Goal: Navigation & Orientation: Find specific page/section

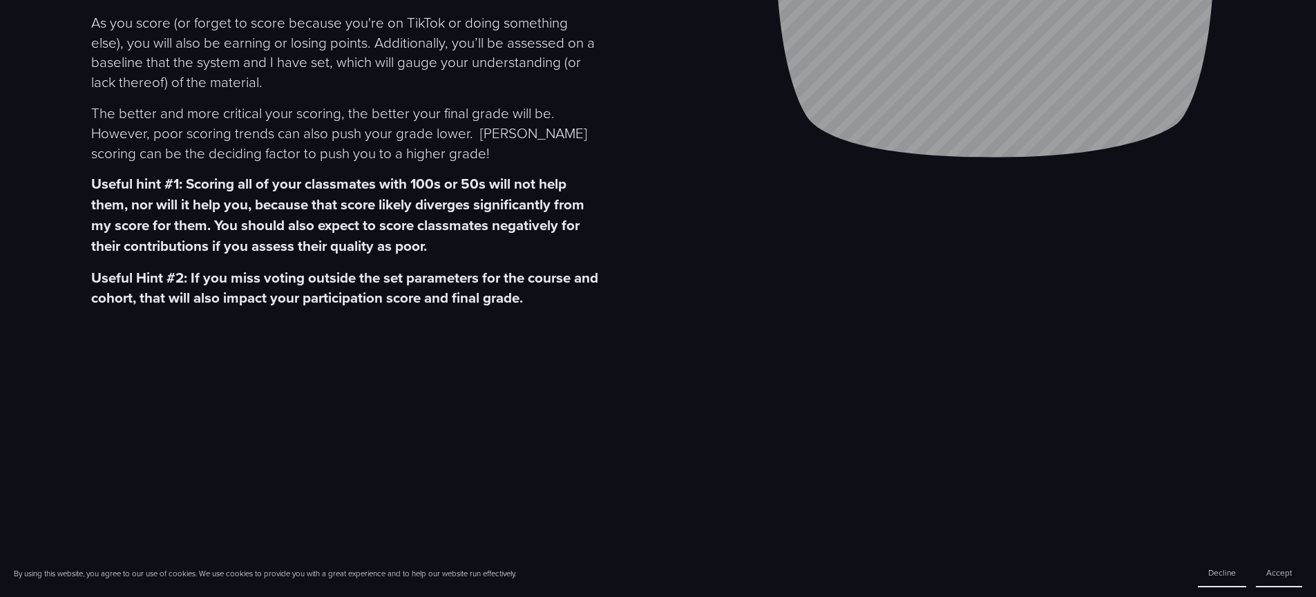
scroll to position [432, 0]
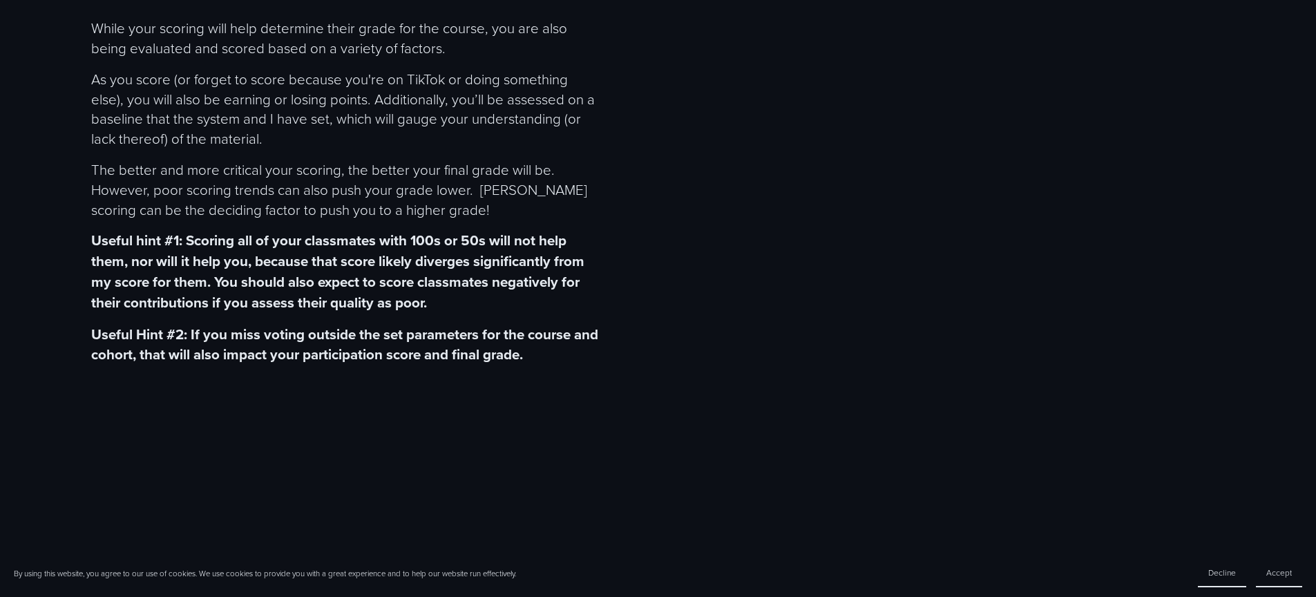
scroll to position [343, 0]
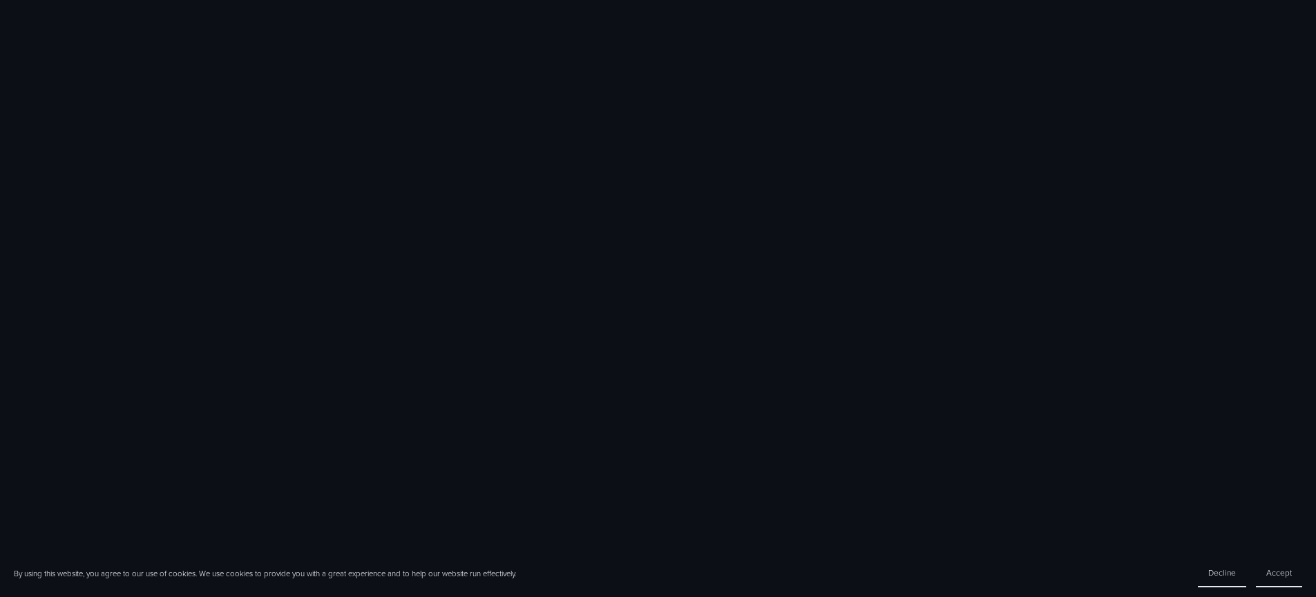
scroll to position [989, 0]
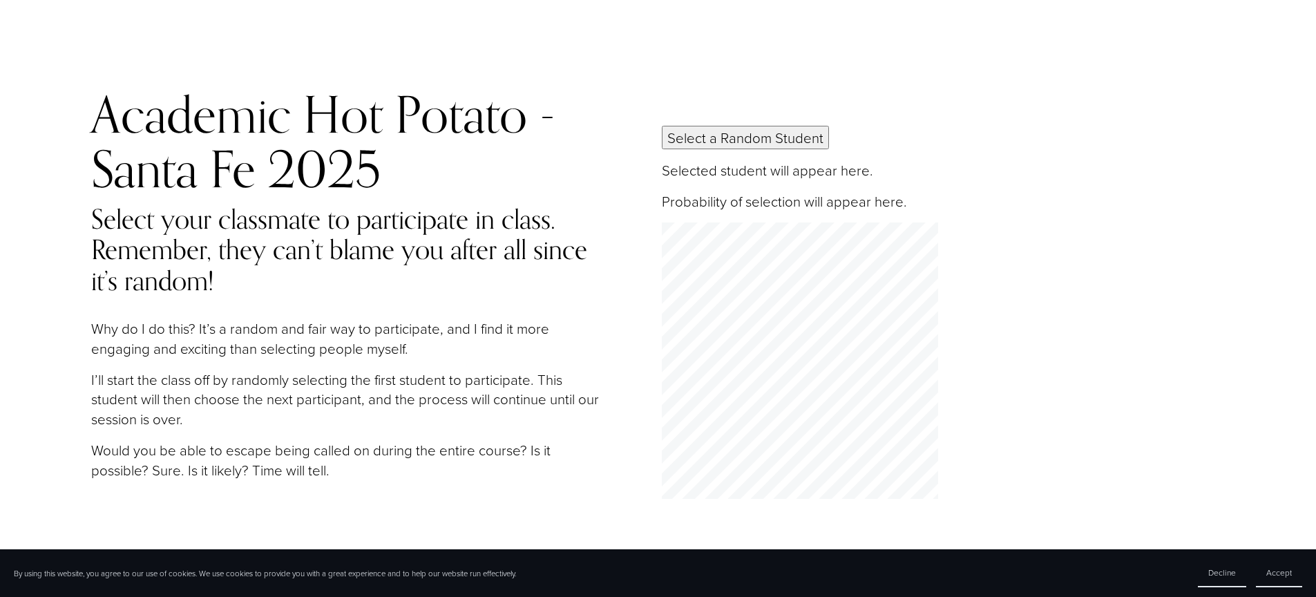
click at [786, 135] on button "Select a Random Student" at bounding box center [745, 137] width 167 height 23
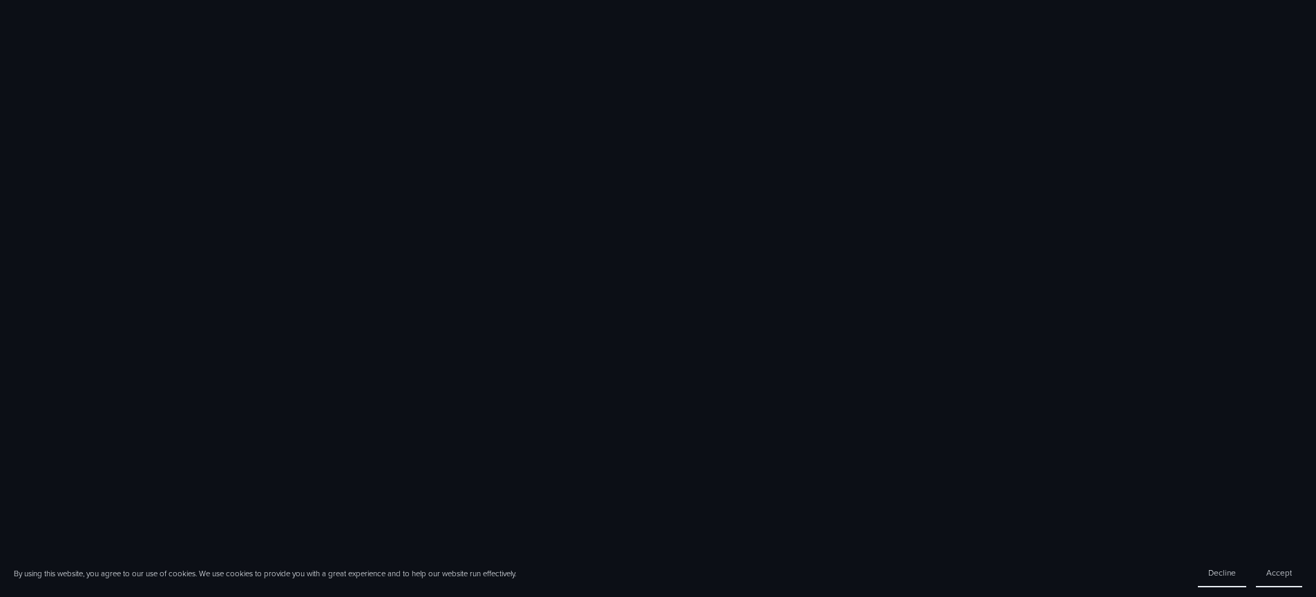
scroll to position [989, 0]
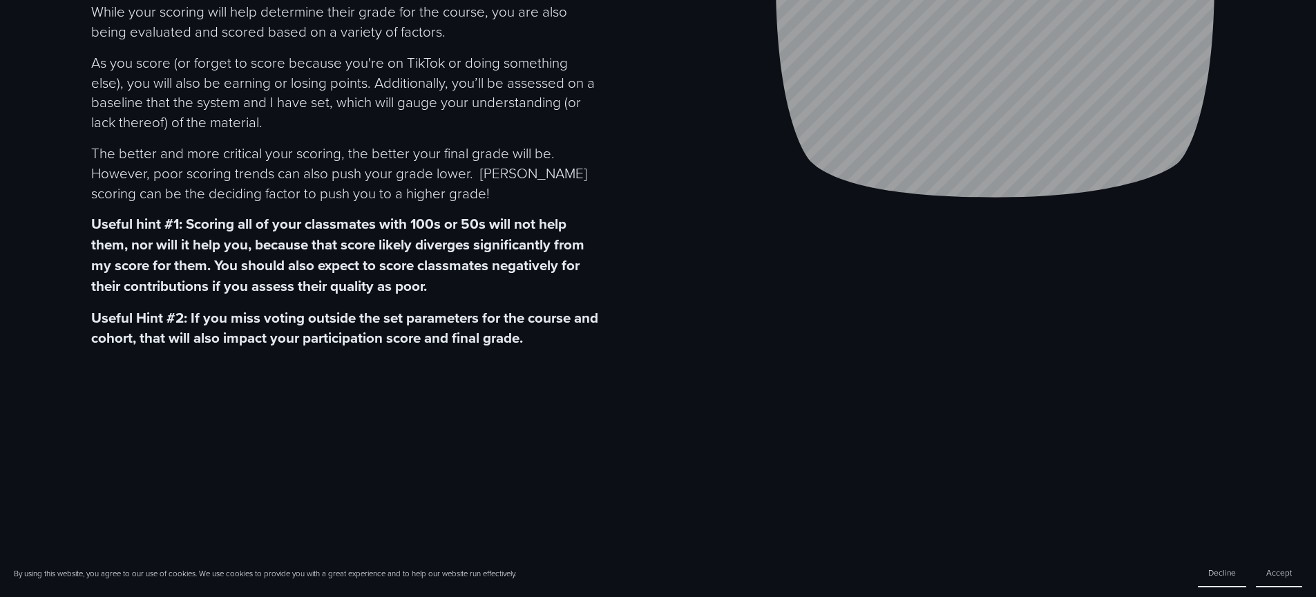
scroll to position [63, 0]
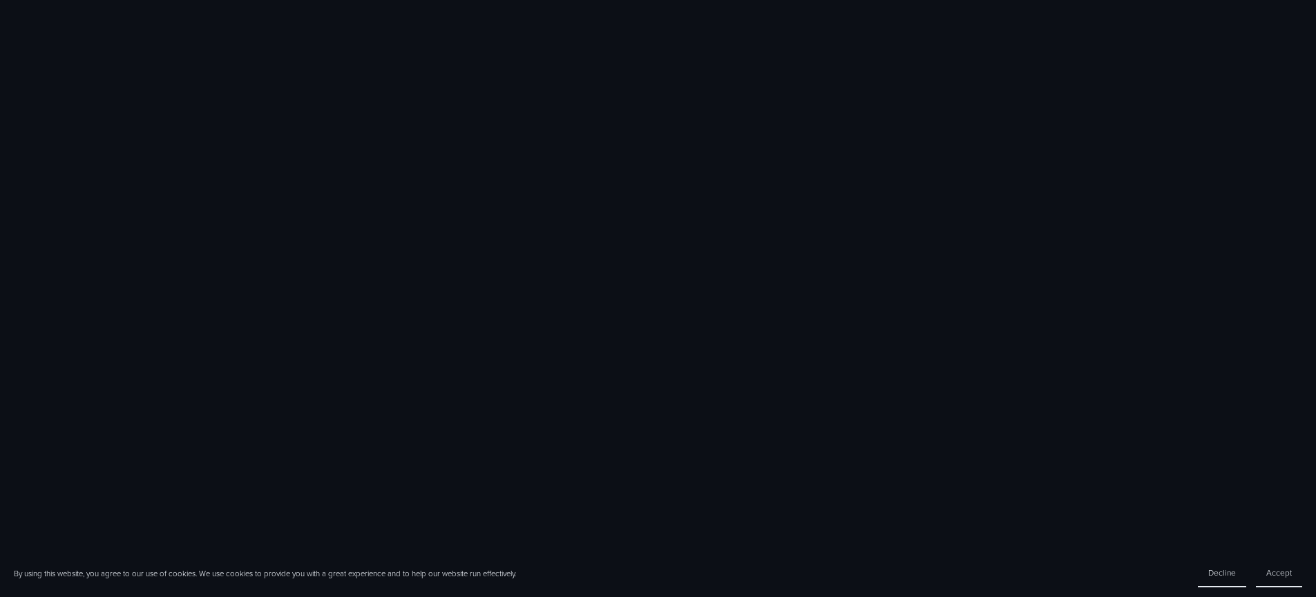
scroll to position [846, 0]
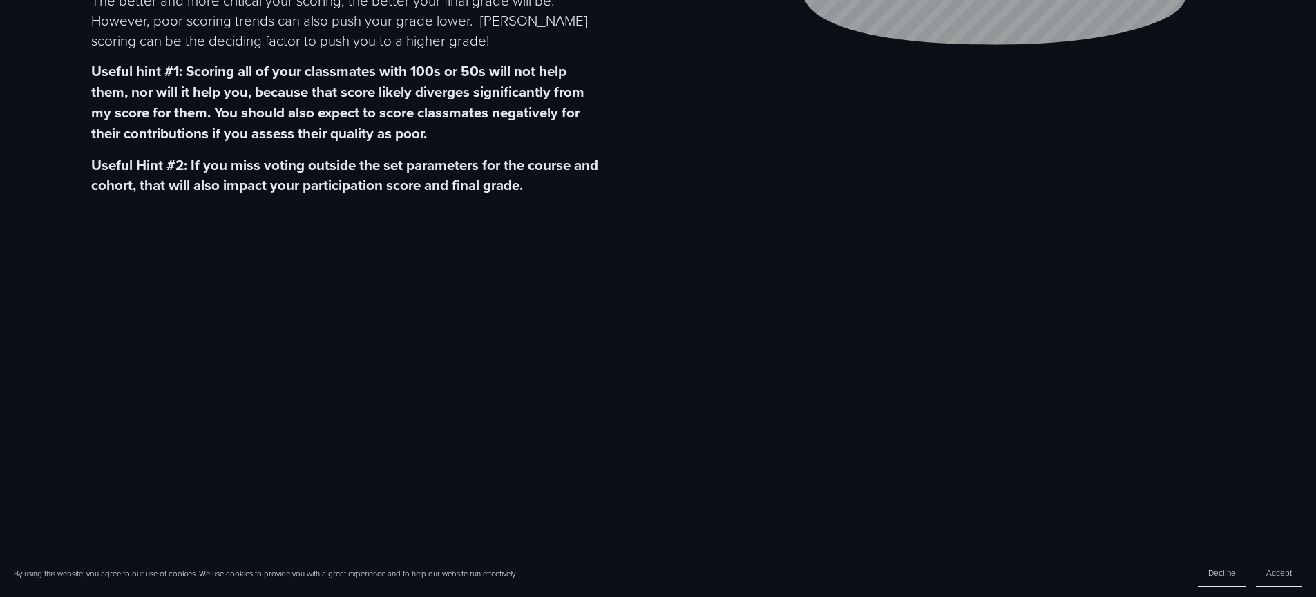
scroll to position [606, 0]
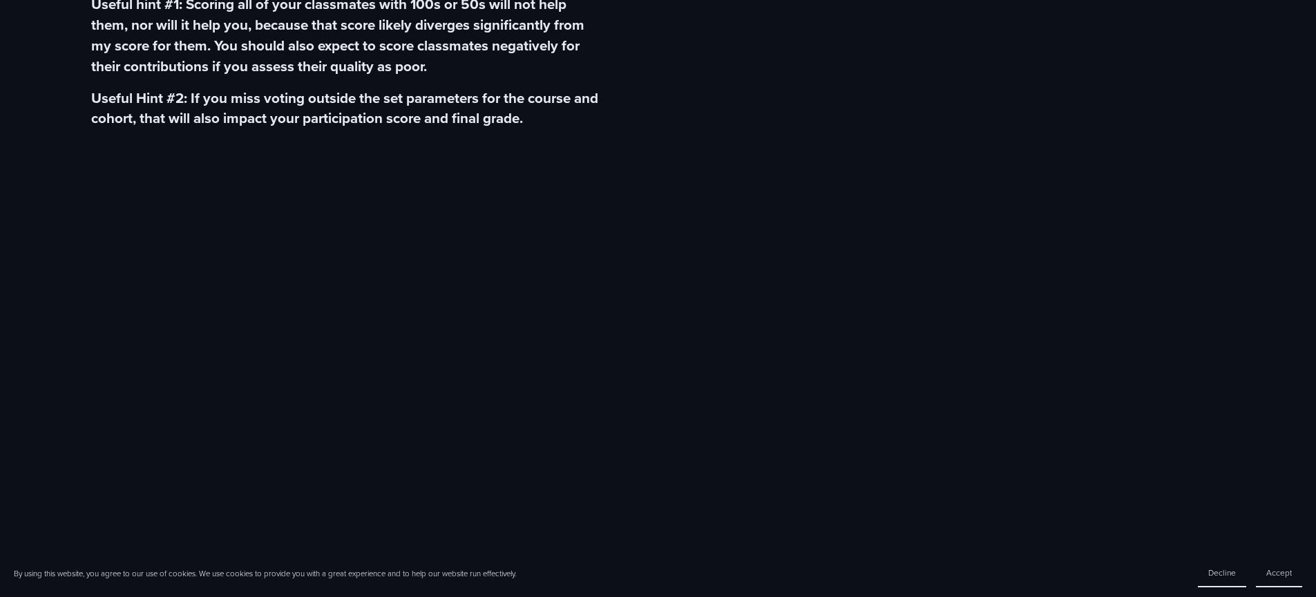
scroll to position [450, 0]
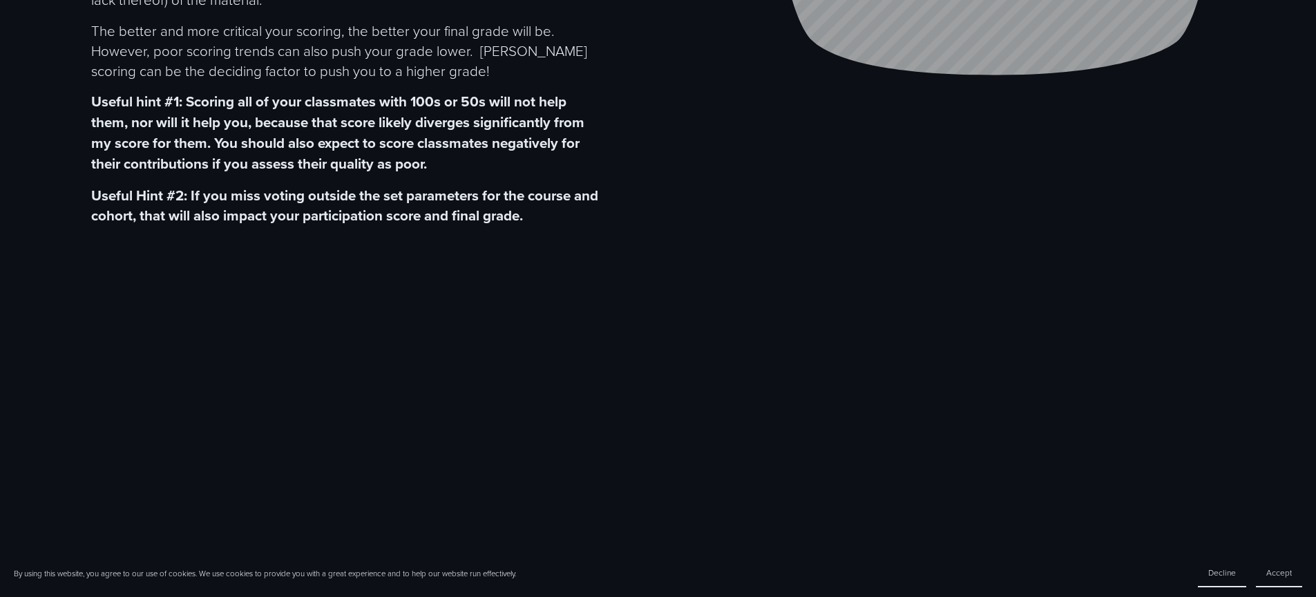
scroll to position [765, 0]
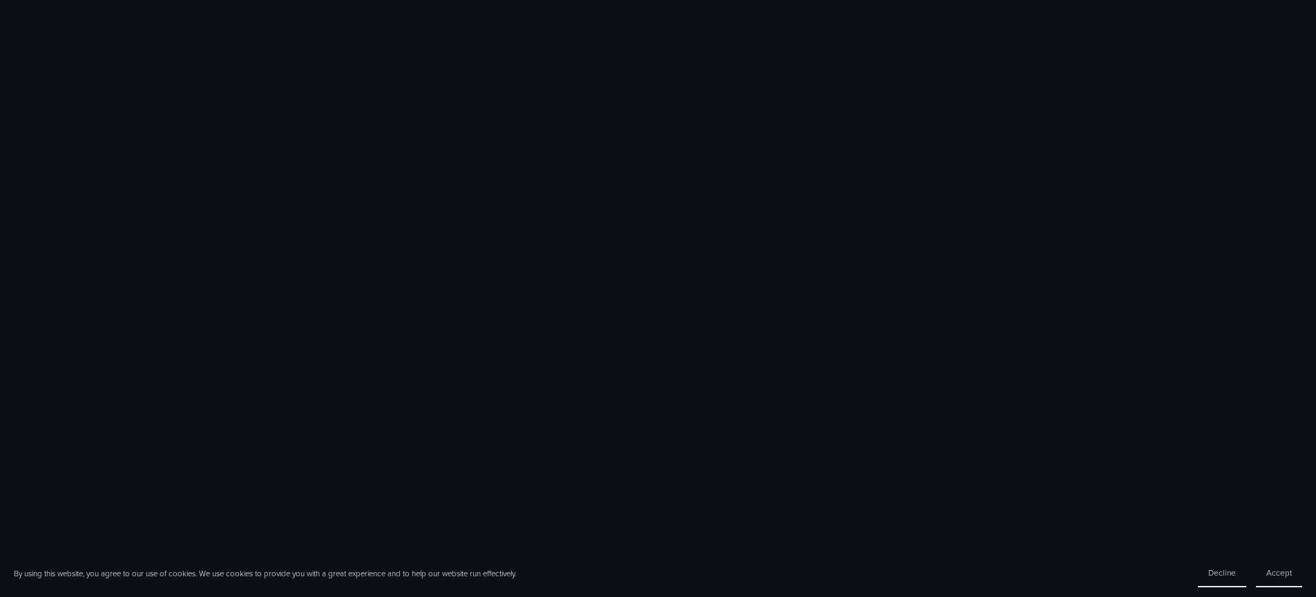
scroll to position [1984, 0]
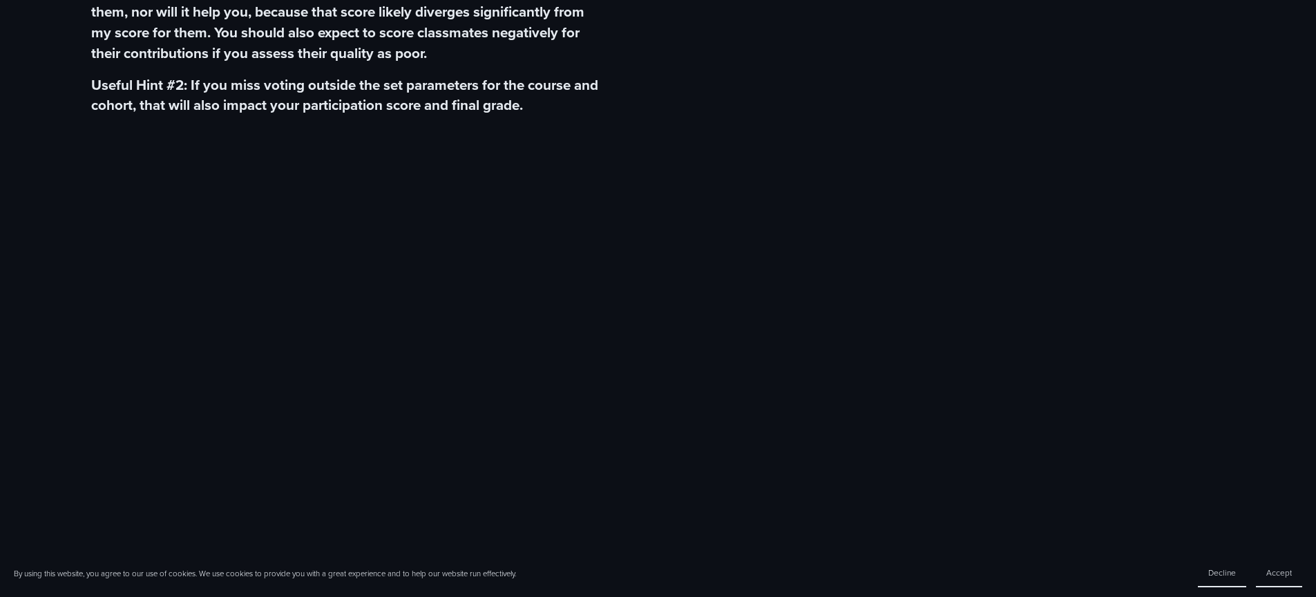
scroll to position [591, 0]
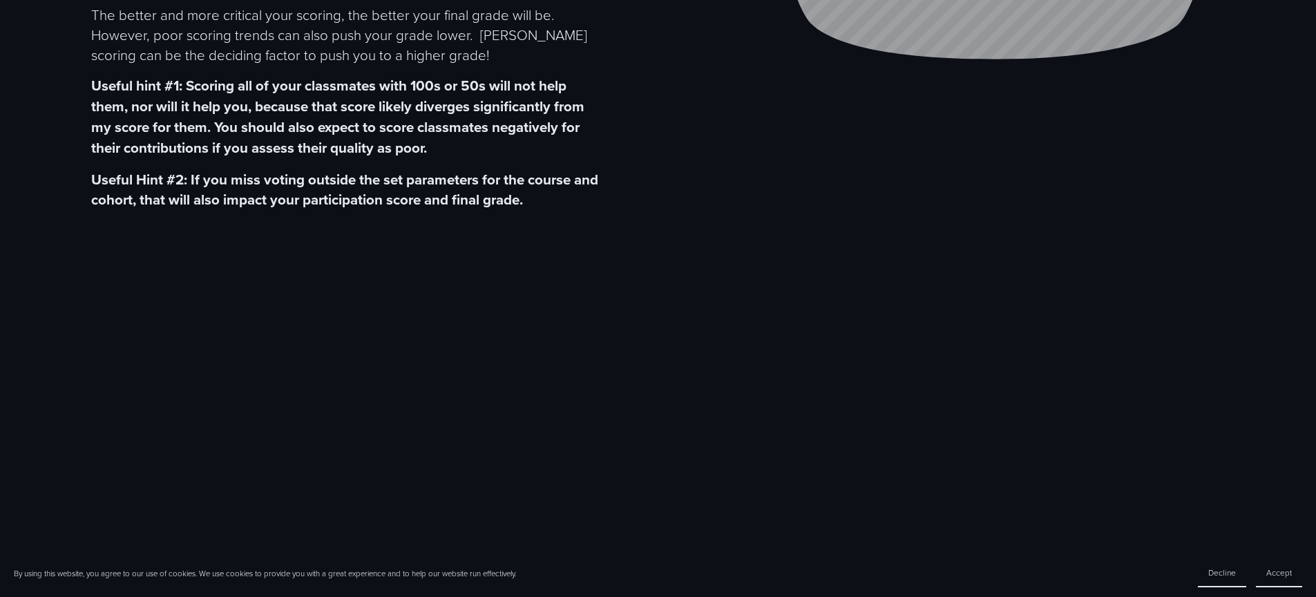
scroll to position [936, 0]
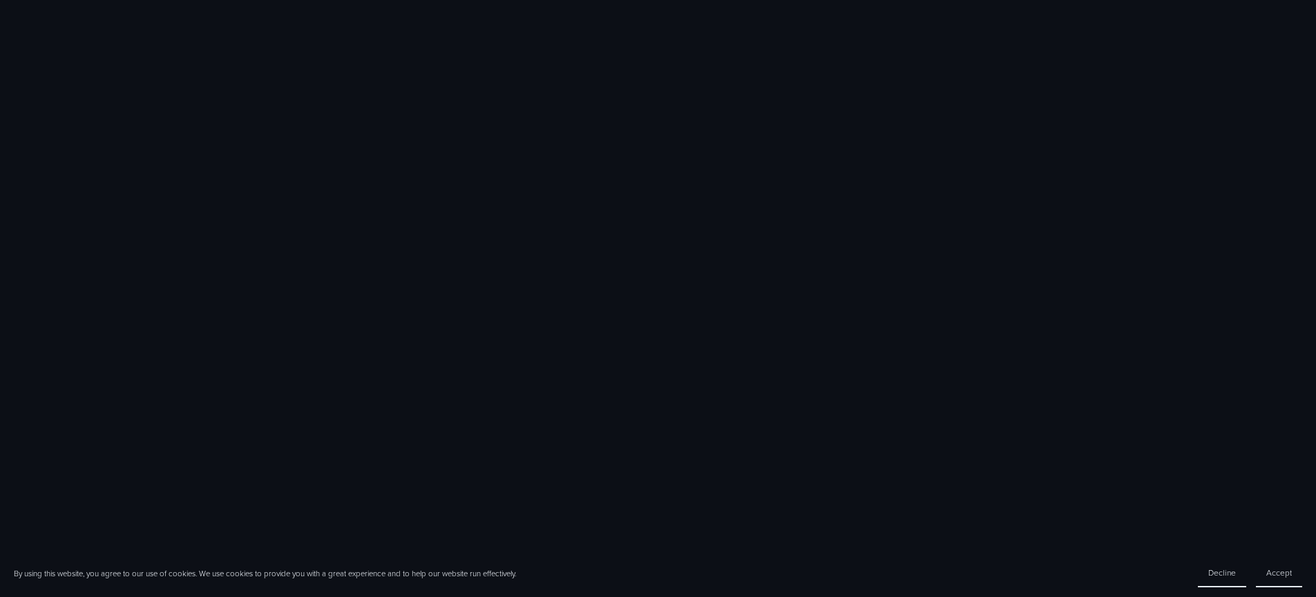
scroll to position [873, 0]
